Goal: Find specific page/section: Find specific page/section

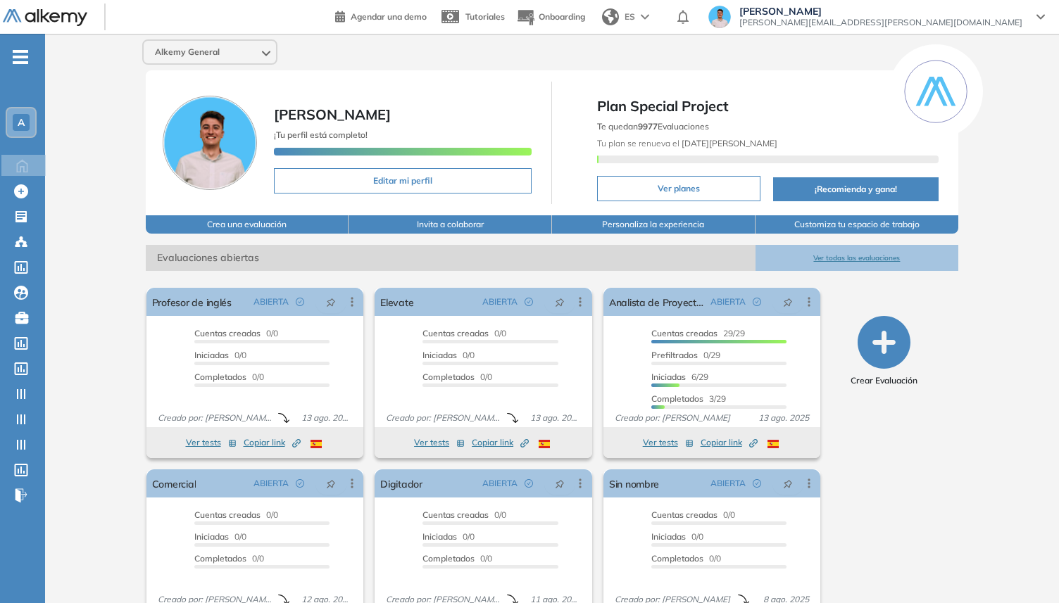
click at [13, 122] on div "A" at bounding box center [21, 122] width 17 height 17
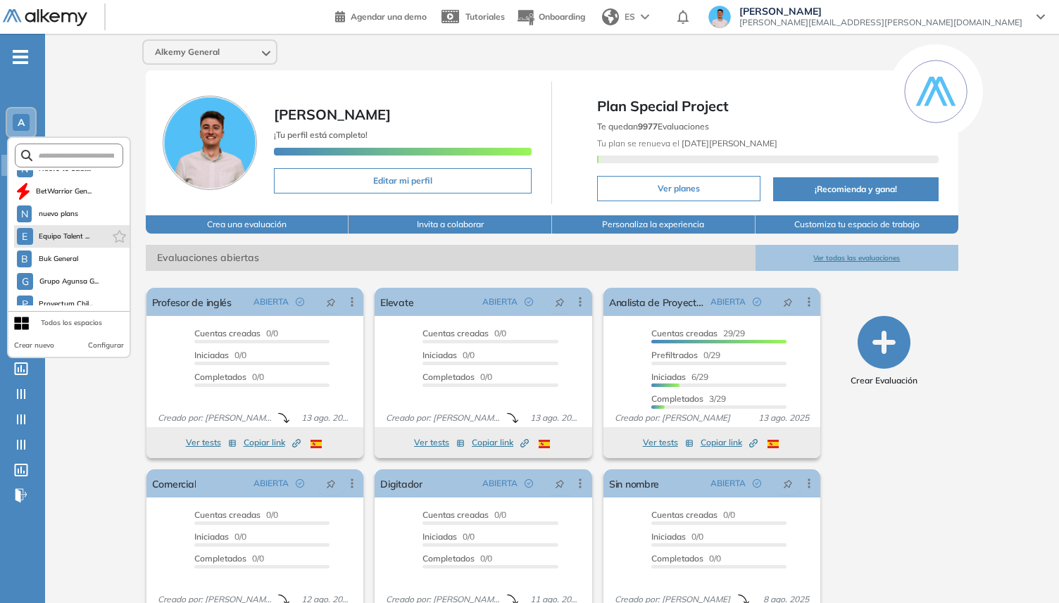
scroll to position [196, 0]
click at [68, 237] on span "Equipo Talent ..." at bounding box center [64, 233] width 51 height 11
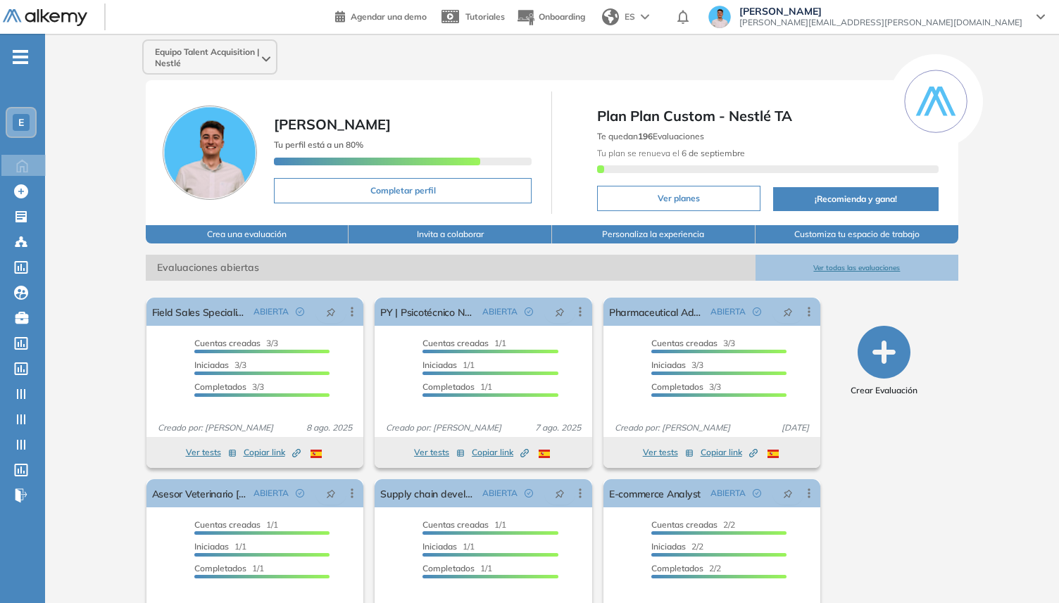
click at [22, 128] on span "E" at bounding box center [21, 122] width 6 height 11
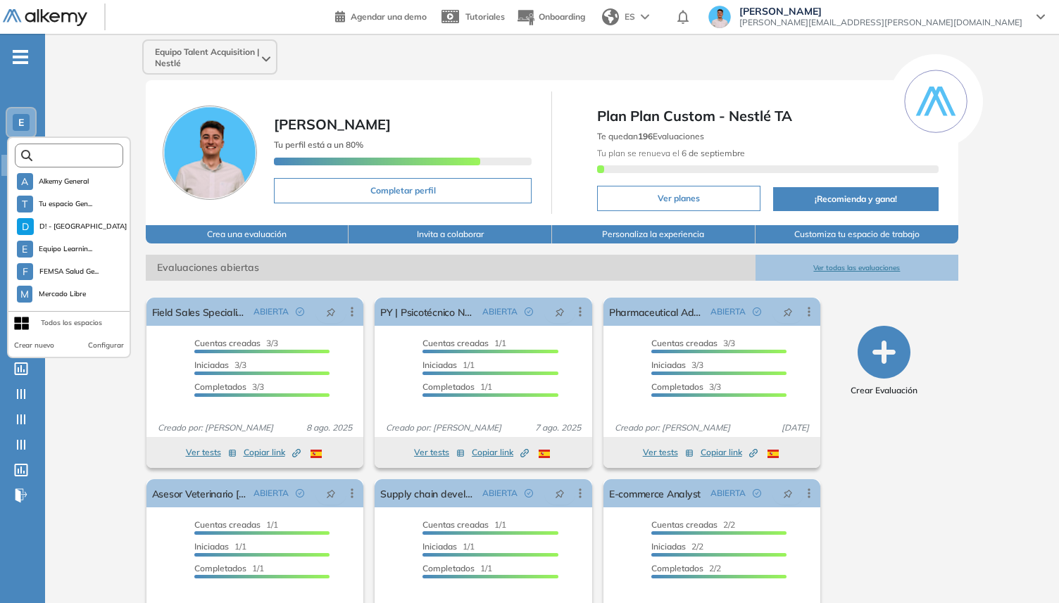
click at [82, 156] on input "text" at bounding box center [73, 156] width 82 height 11
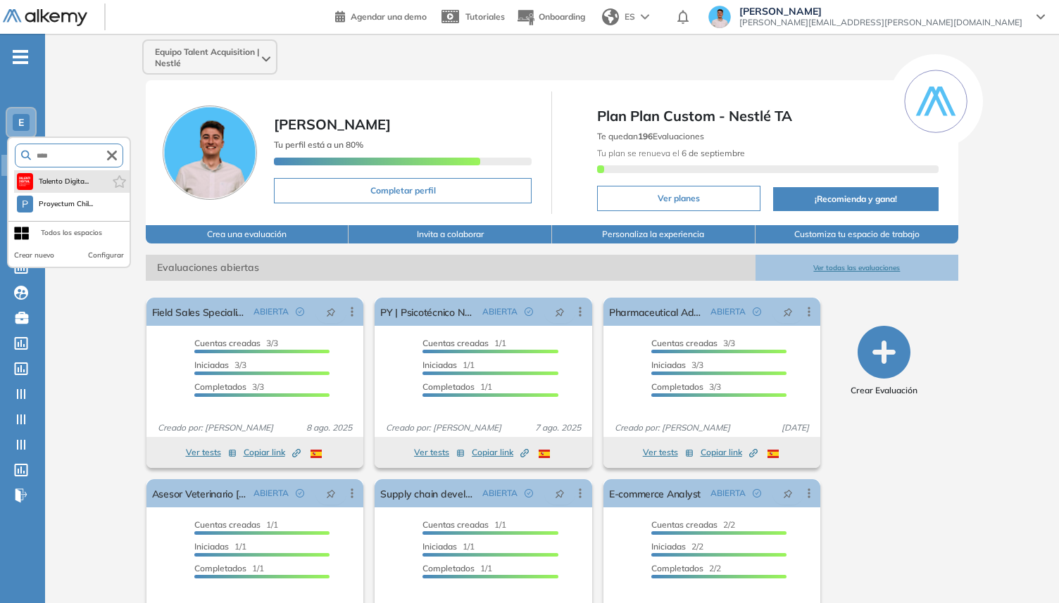
type input "****"
click at [83, 172] on li "Talento Digita..." at bounding box center [71, 181] width 115 height 23
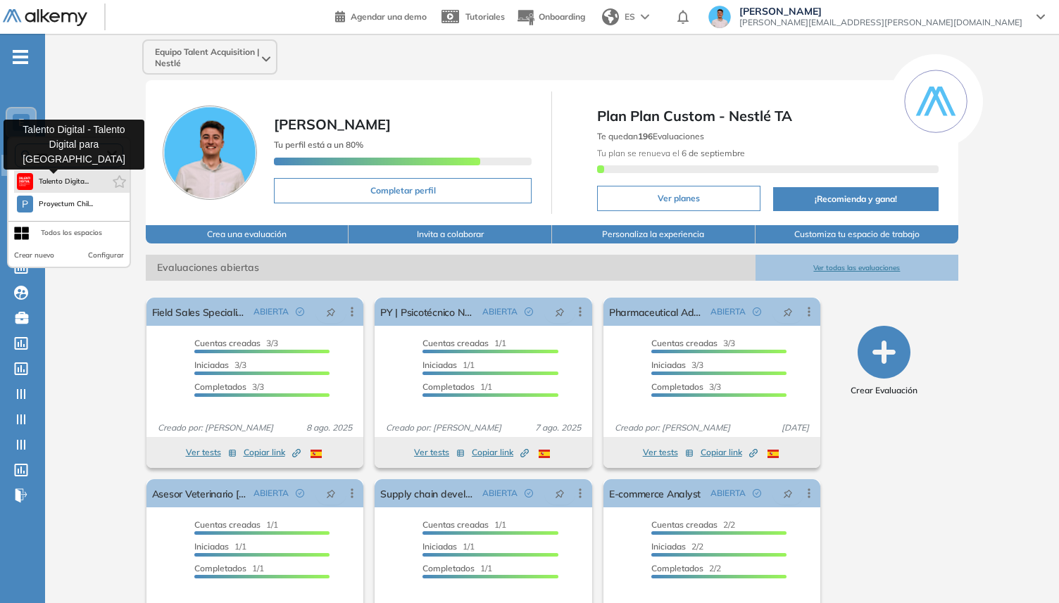
click at [74, 174] on button "Talento Digita..." at bounding box center [53, 181] width 73 height 17
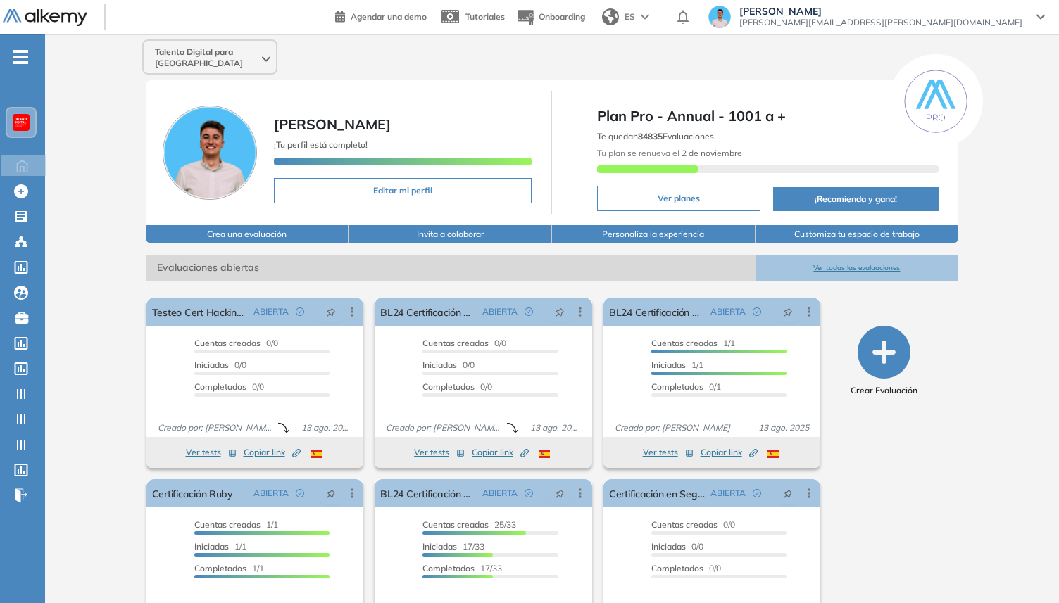
click at [28, 133] on div at bounding box center [21, 122] width 28 height 28
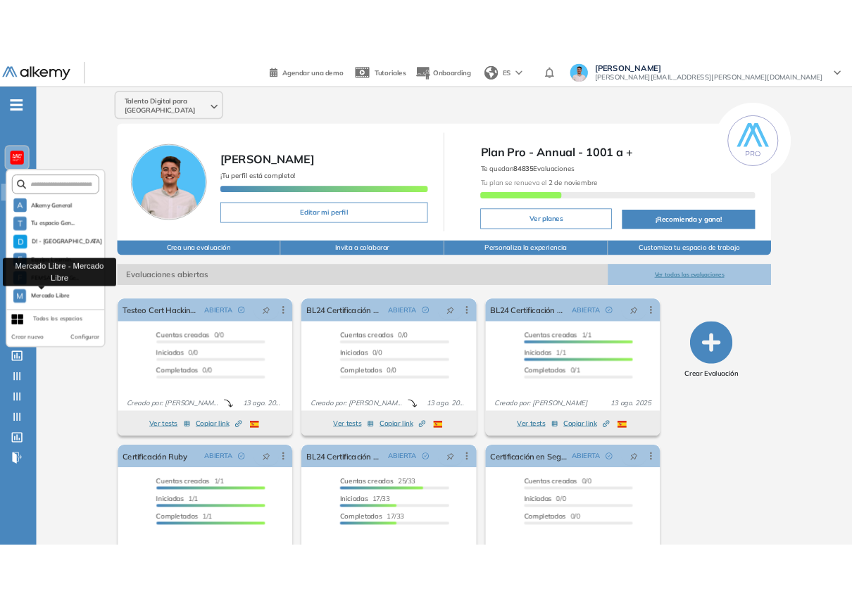
scroll to position [248, 0]
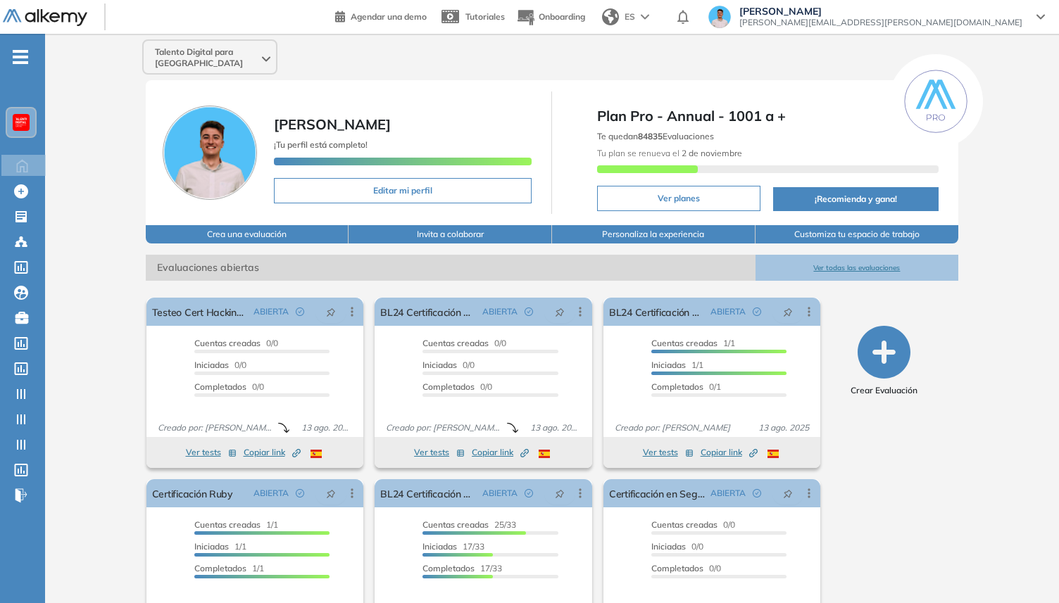
click at [126, 429] on div "Talento Digital para [GEOGRAPHIC_DATA] [PERSON_NAME] ¡Tu perfil está completo! …" at bounding box center [552, 350] width 1014 height 633
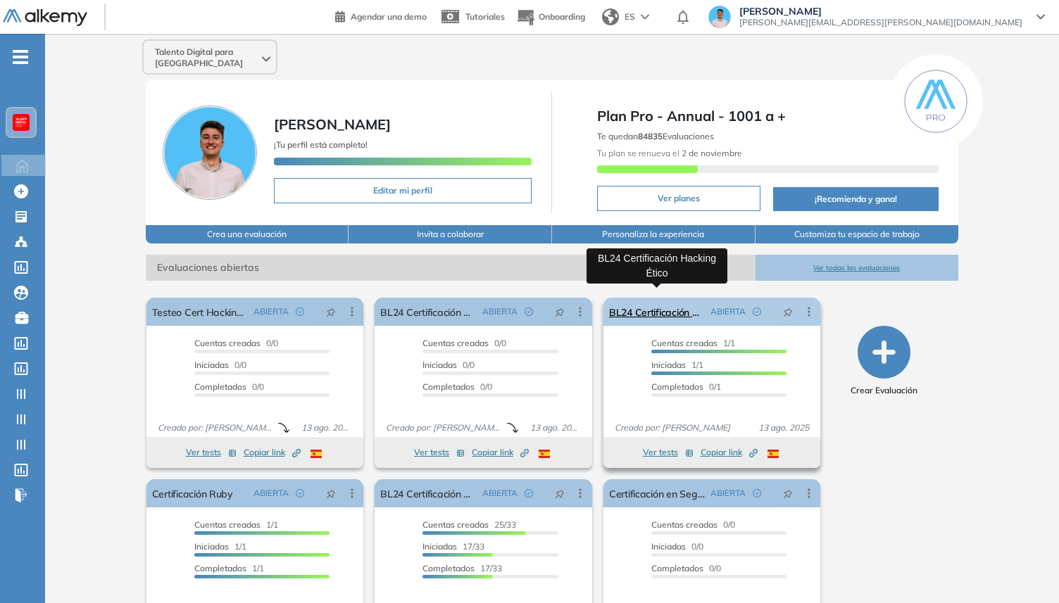
click at [654, 313] on link "BL24 Certificación Hacking Ético" at bounding box center [657, 312] width 96 height 28
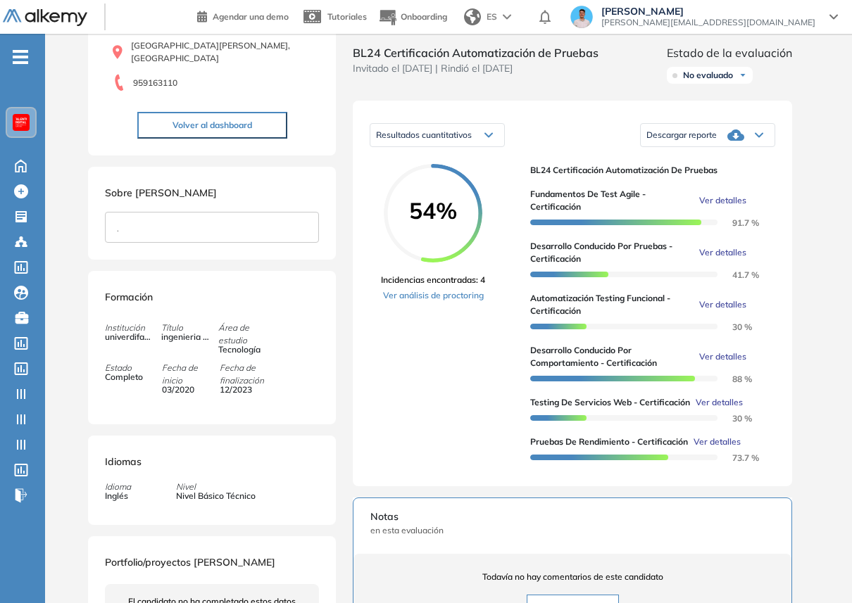
scroll to position [164, 0]
